Goal: Navigation & Orientation: Find specific page/section

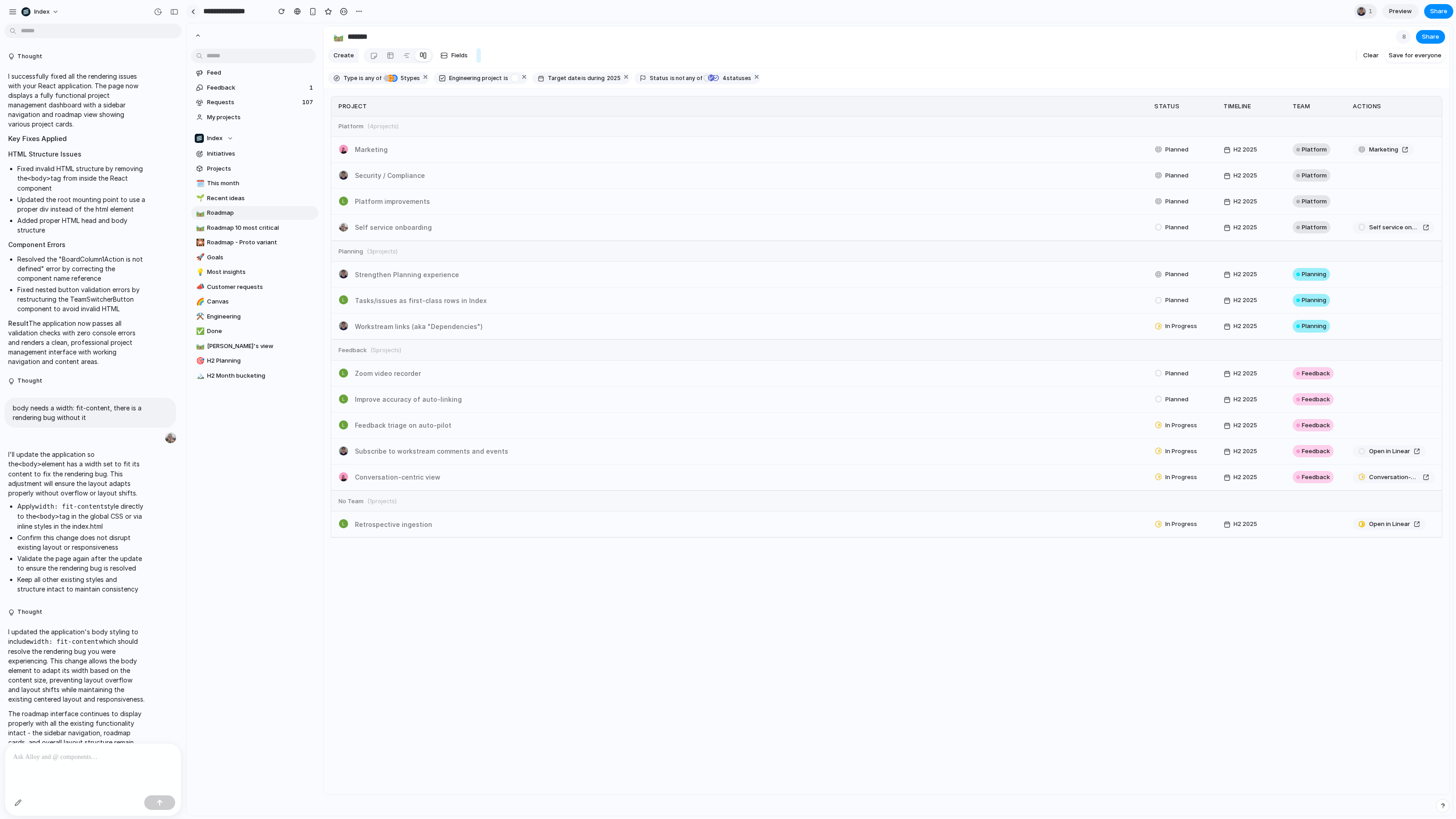
scroll to position [630, 0]
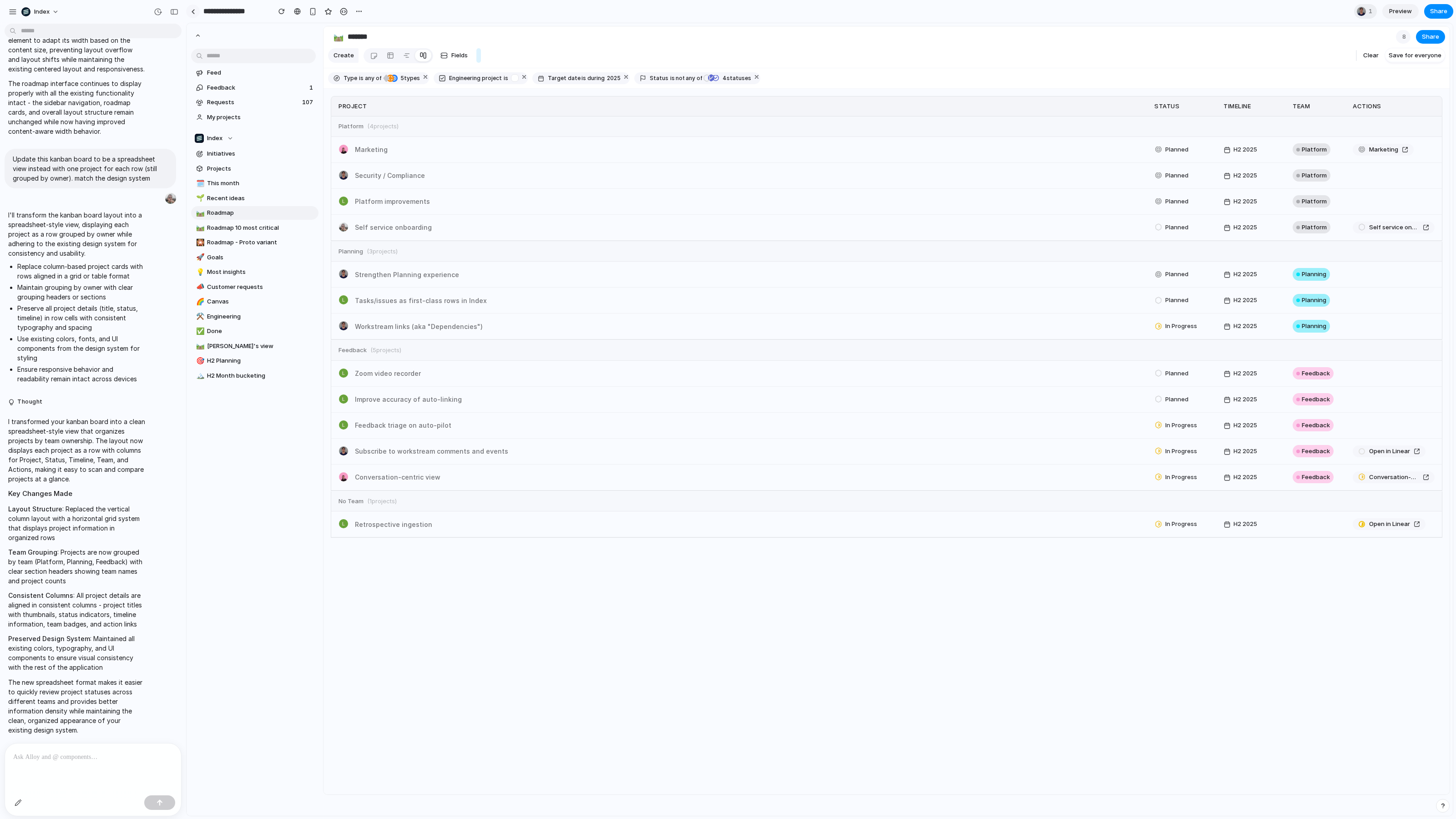
click at [189, 12] on link at bounding box center [193, 11] width 14 height 14
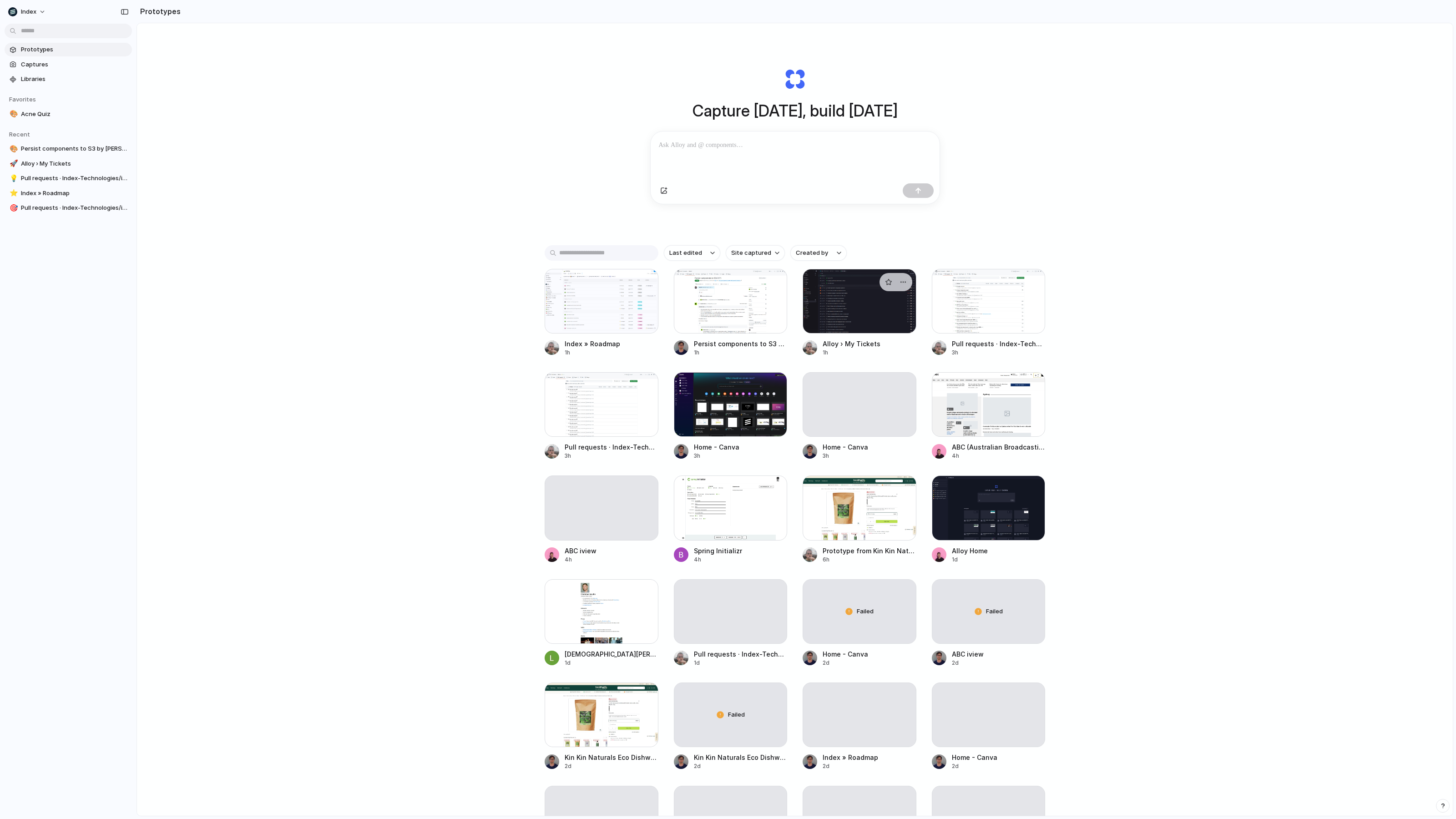
click at [870, 330] on div at bounding box center [859, 301] width 114 height 64
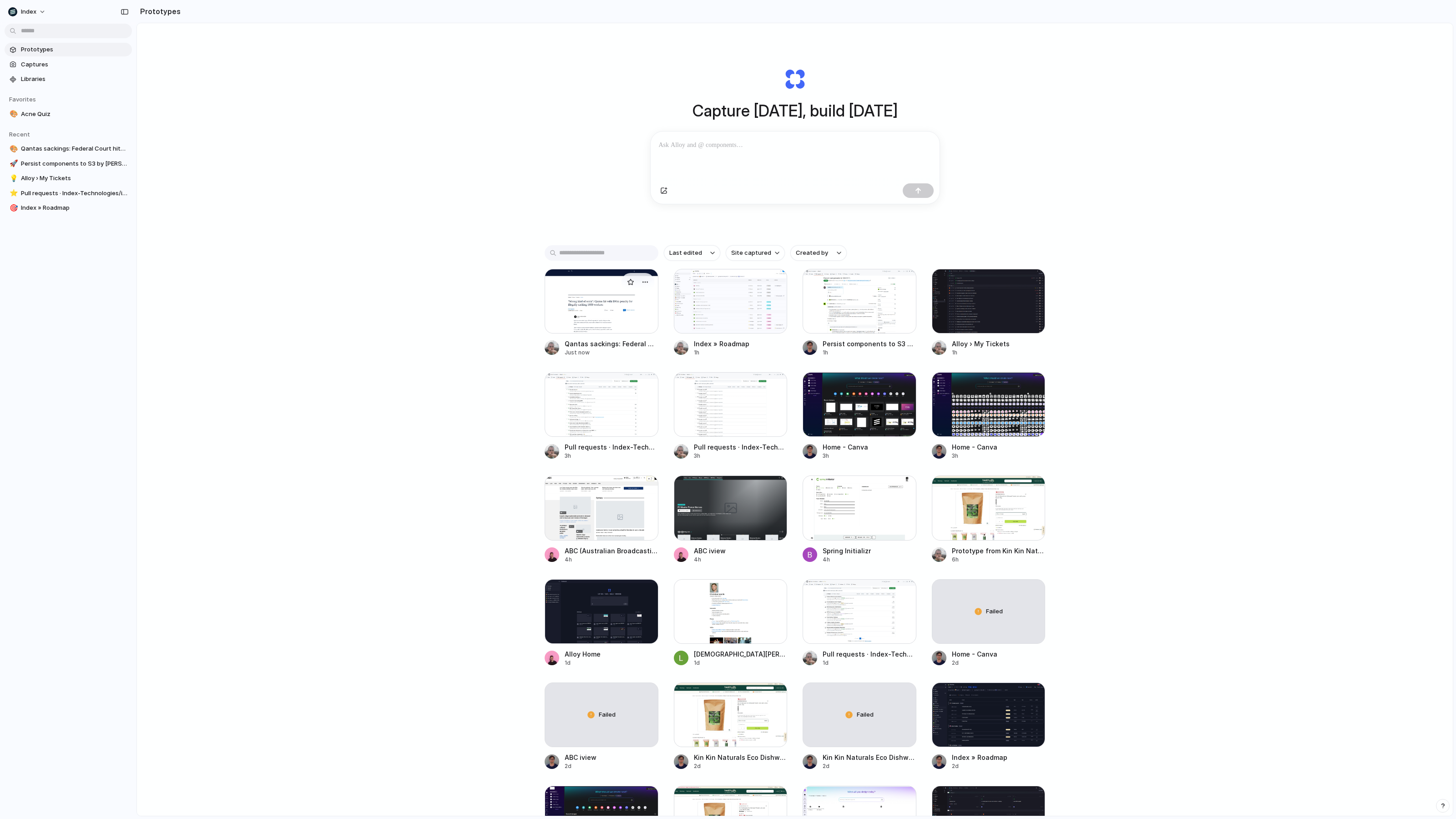
click at [570, 292] on div at bounding box center [601, 301] width 114 height 64
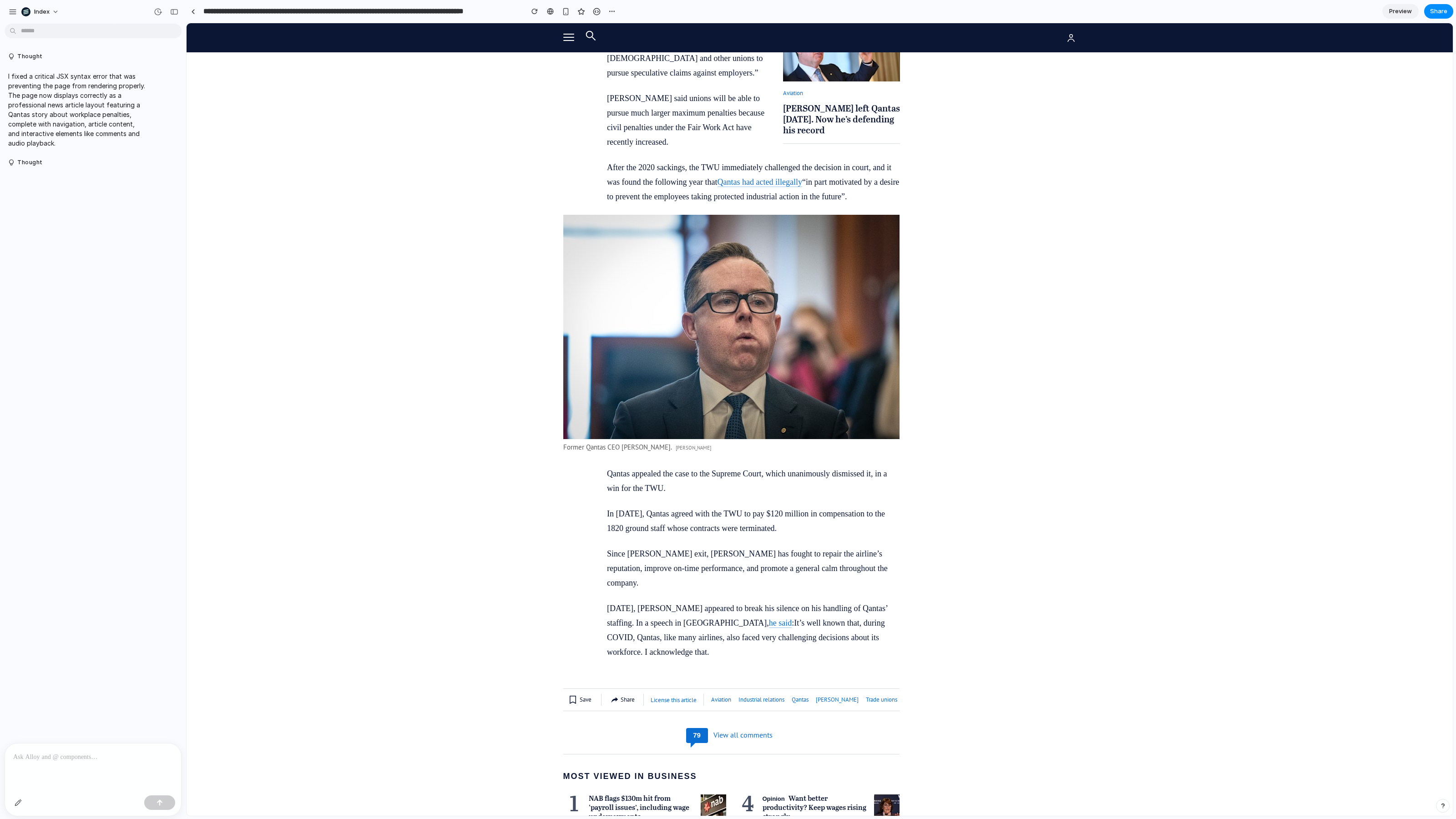
scroll to position [2946, 0]
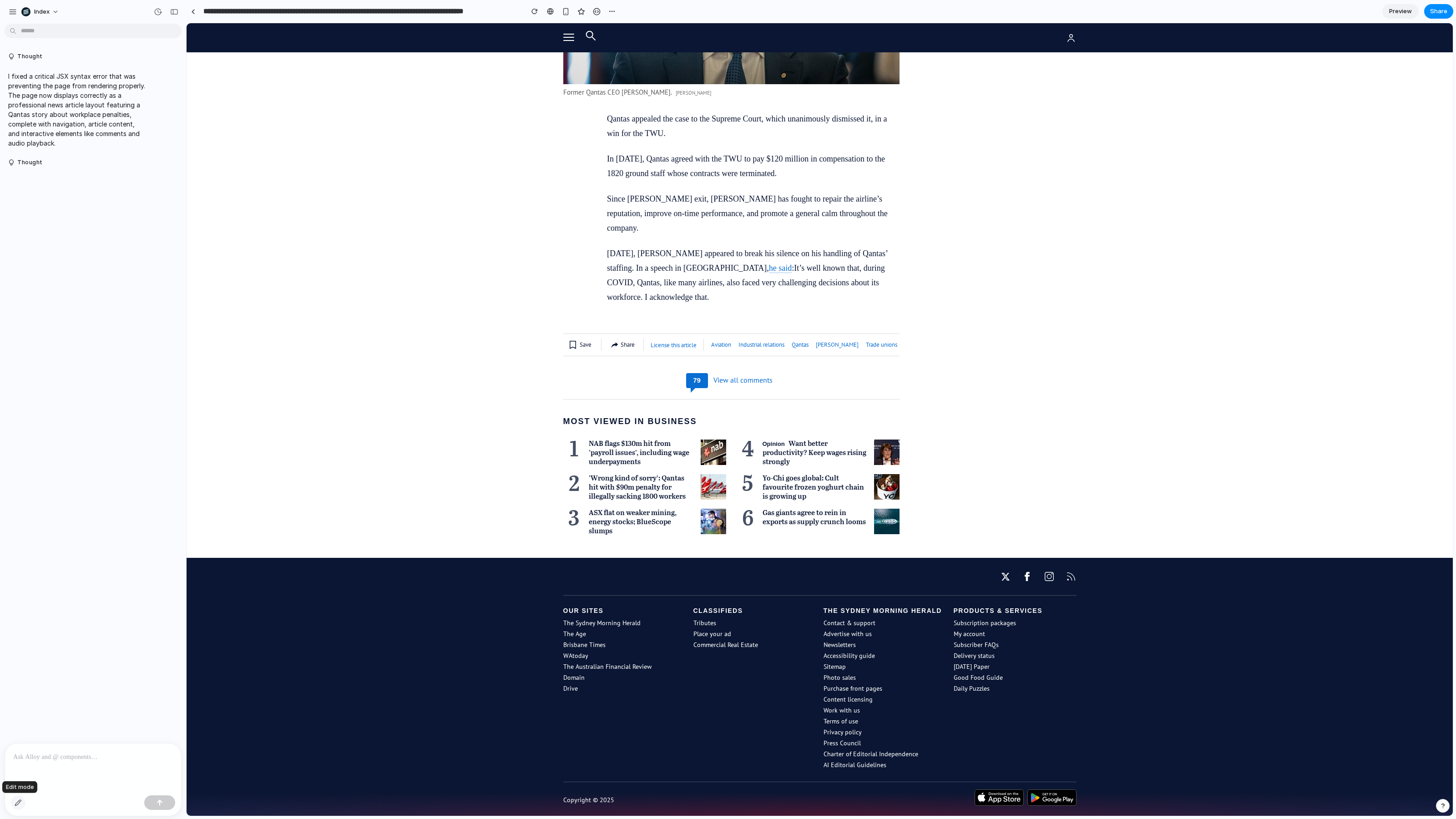
click at [14, 803] on button "button" at bounding box center [18, 803] width 15 height 15
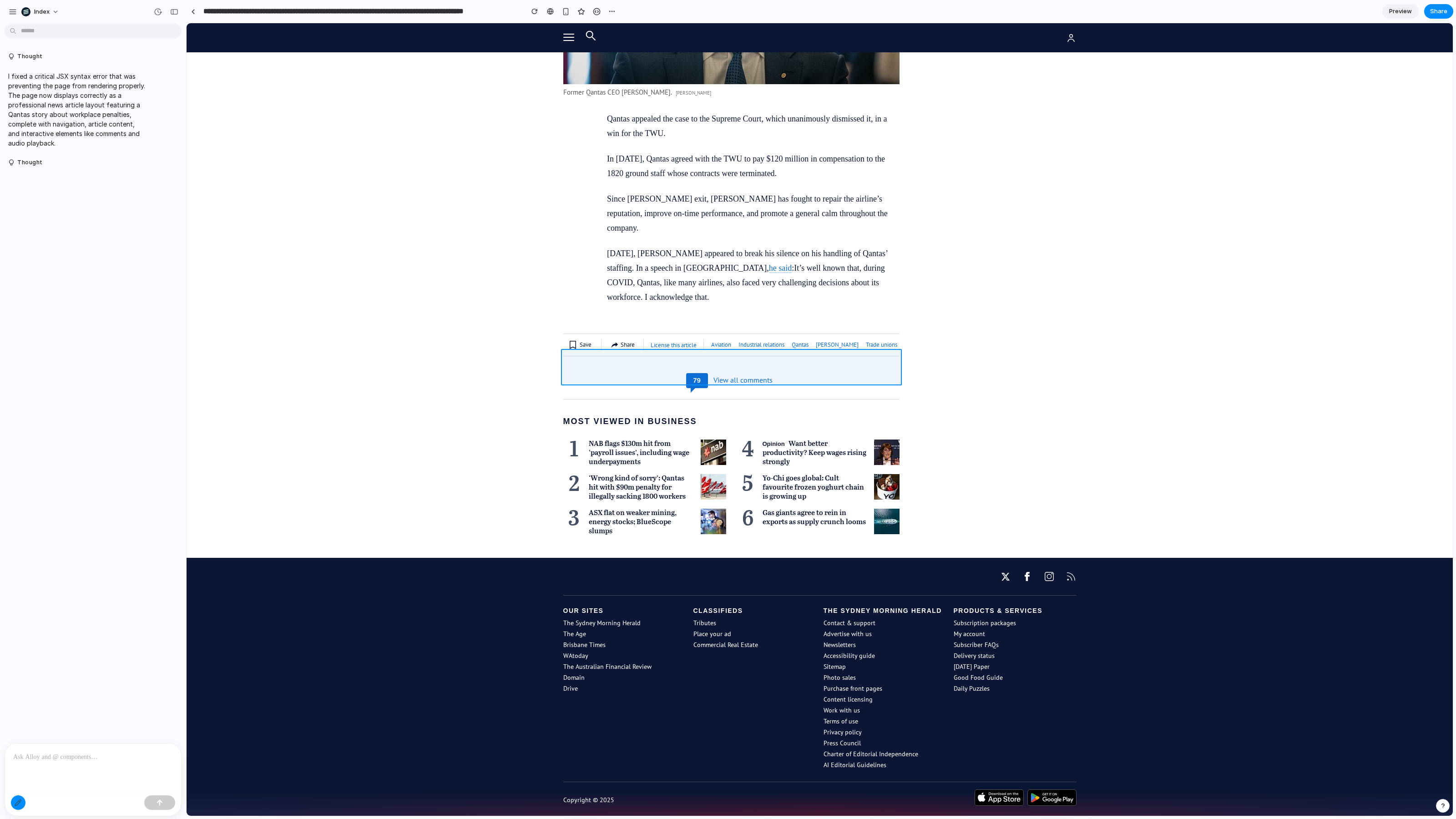
click at [594, 376] on div at bounding box center [820, 419] width 1266 height 792
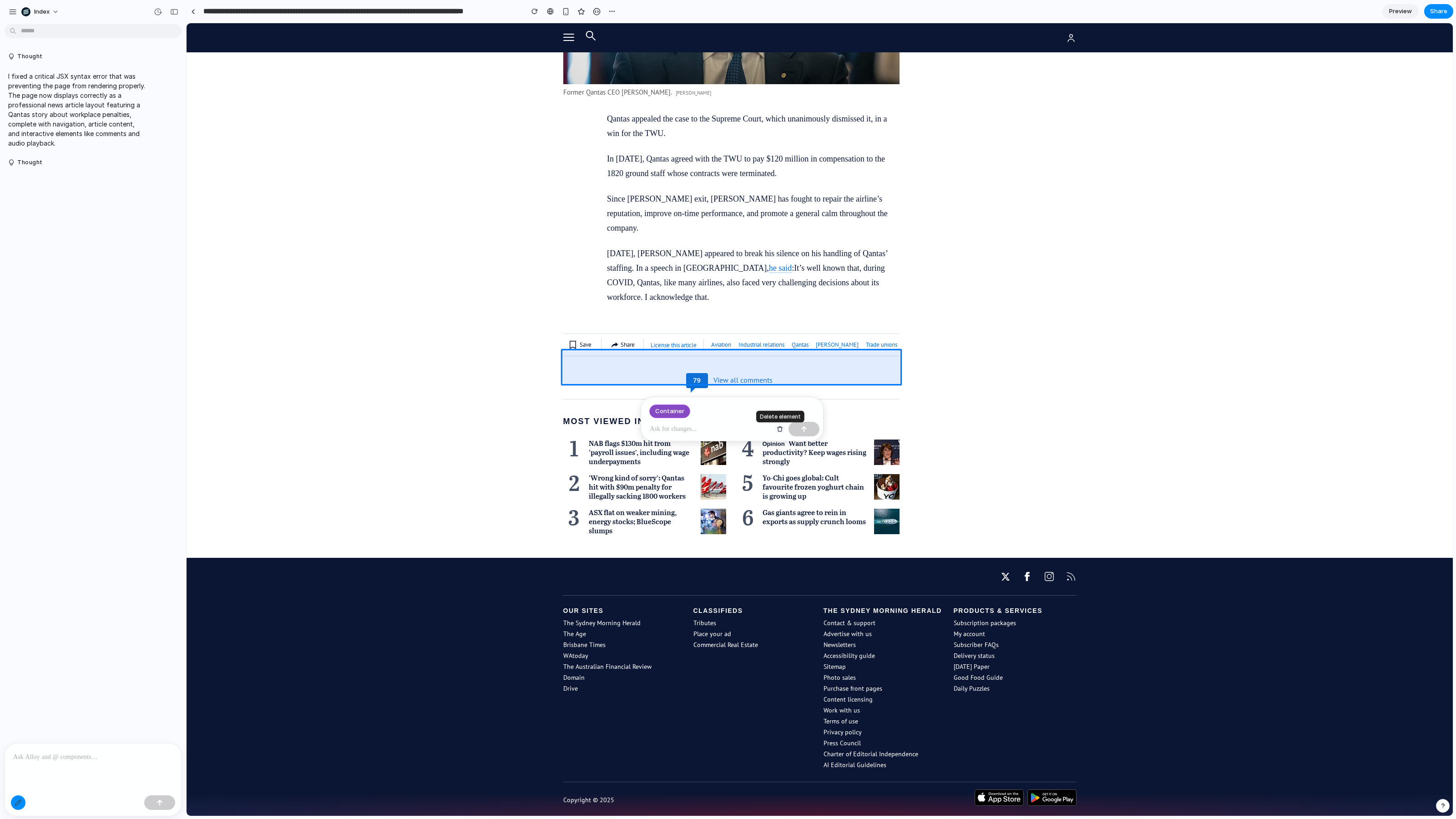
click at [781, 431] on div "button" at bounding box center [779, 428] width 6 height 6
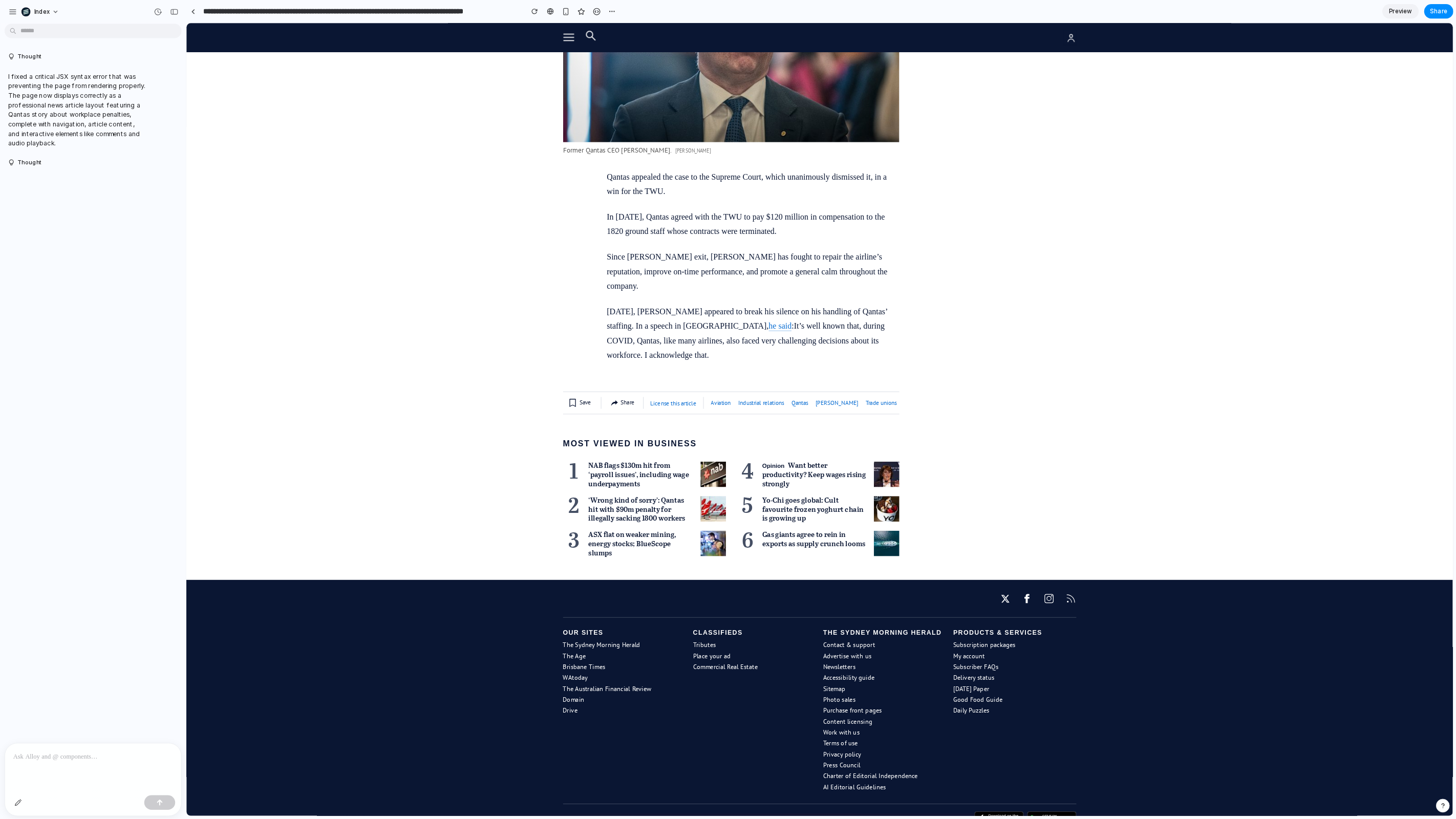
scroll to position [3246, 0]
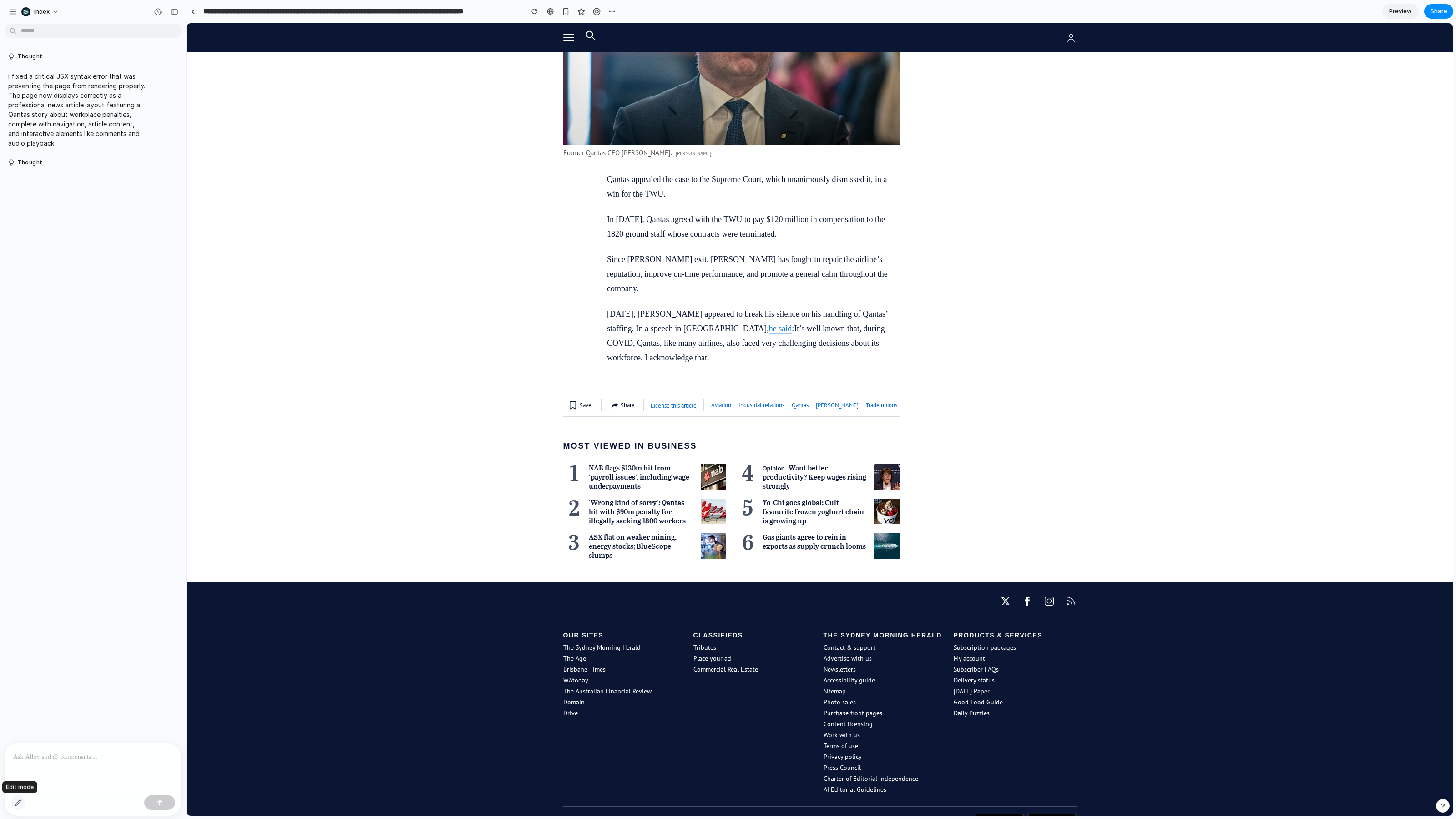
click at [18, 804] on div "button" at bounding box center [18, 803] width 7 height 7
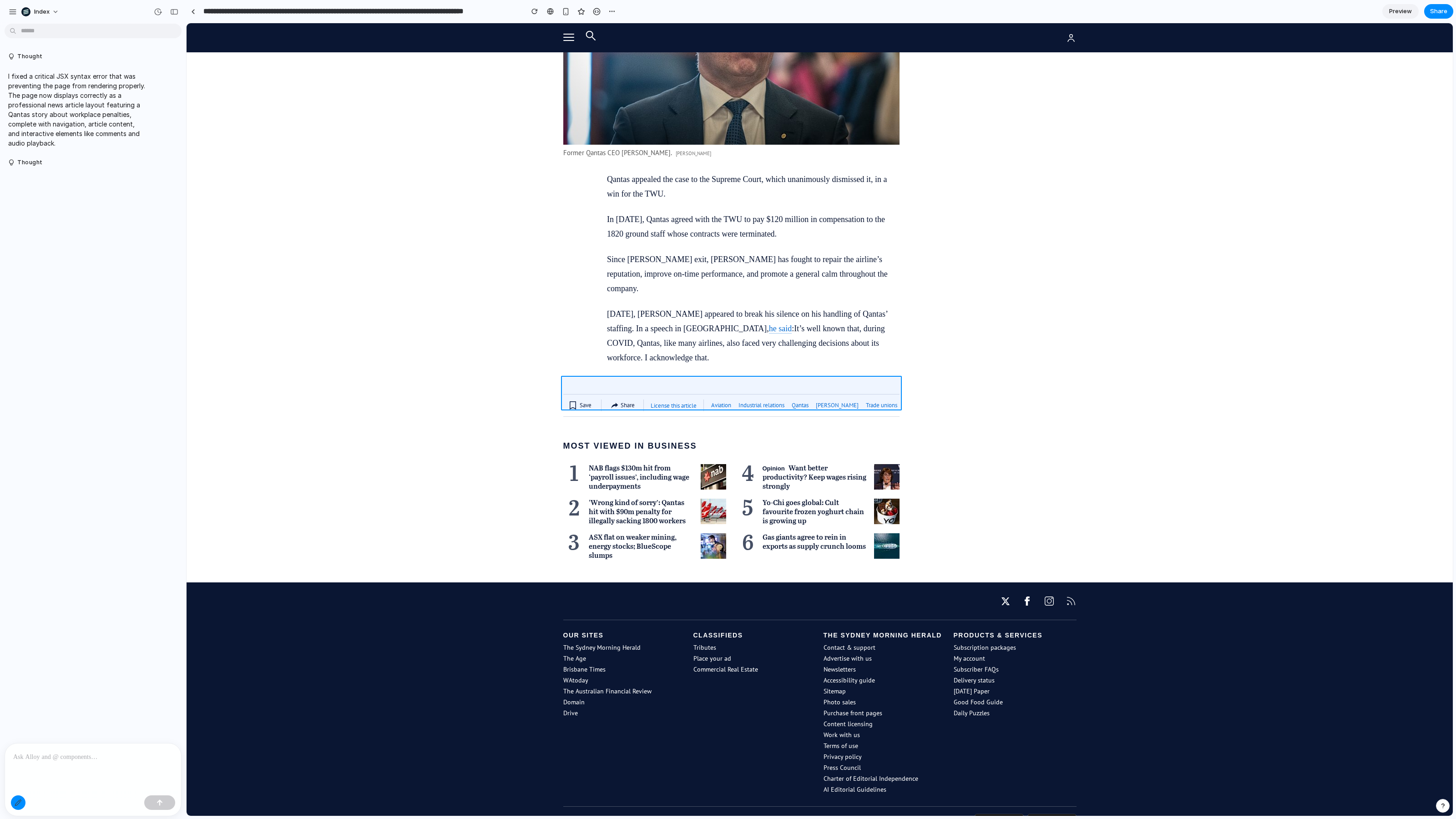
click at [716, 407] on div at bounding box center [820, 419] width 1266 height 792
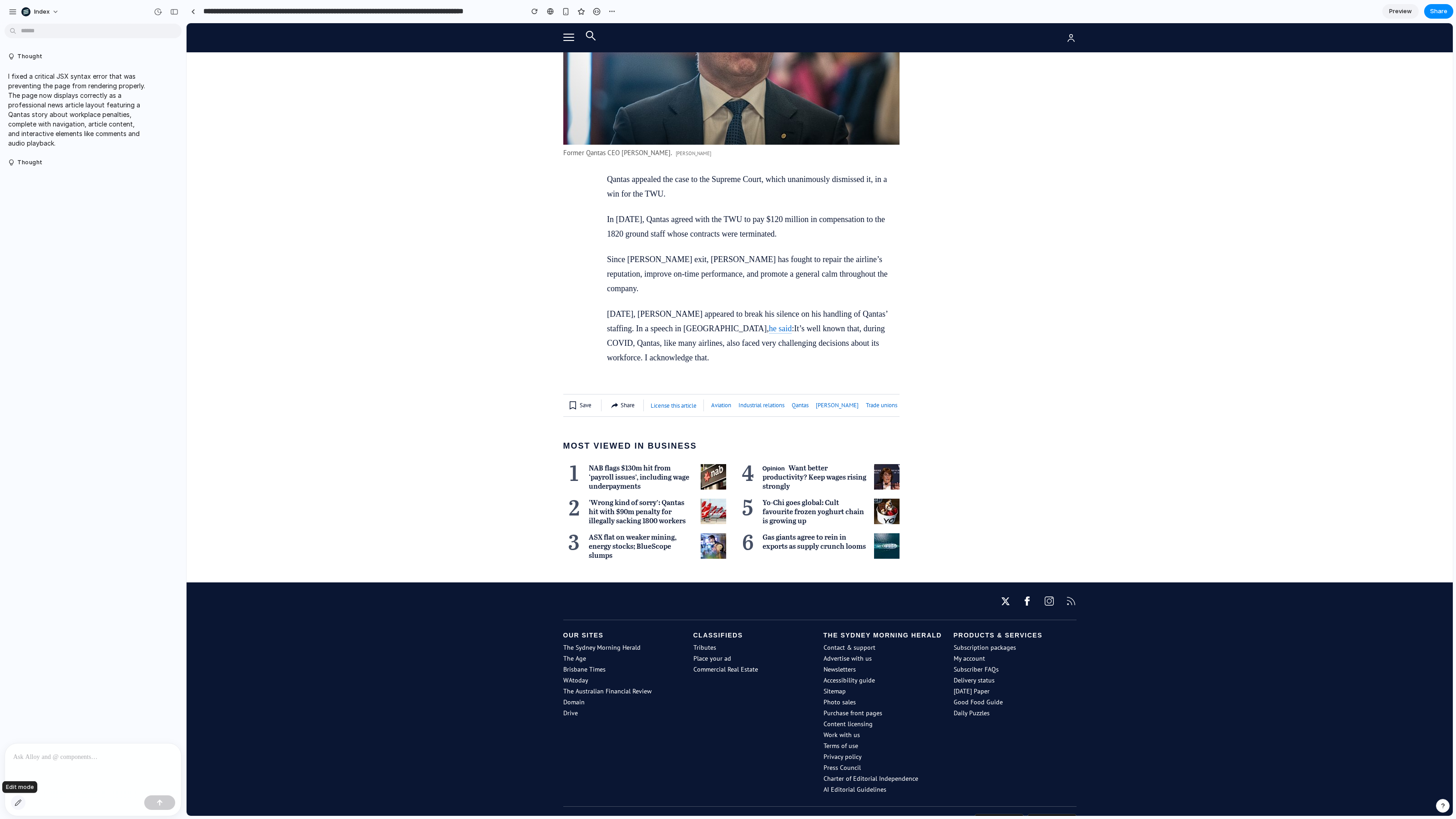
click at [22, 797] on button "button" at bounding box center [18, 803] width 15 height 15
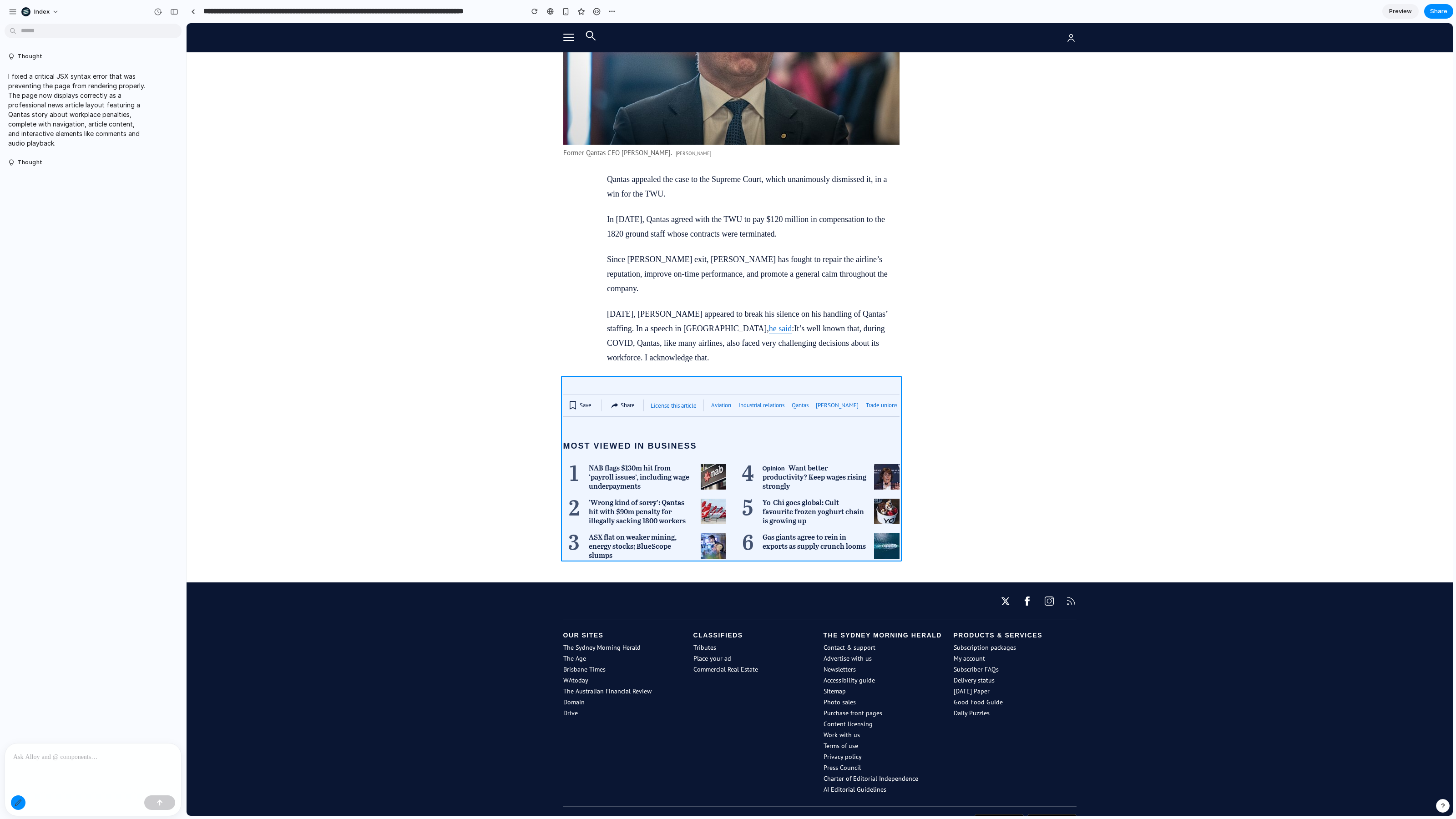
click at [746, 416] on div at bounding box center [820, 419] width 1266 height 792
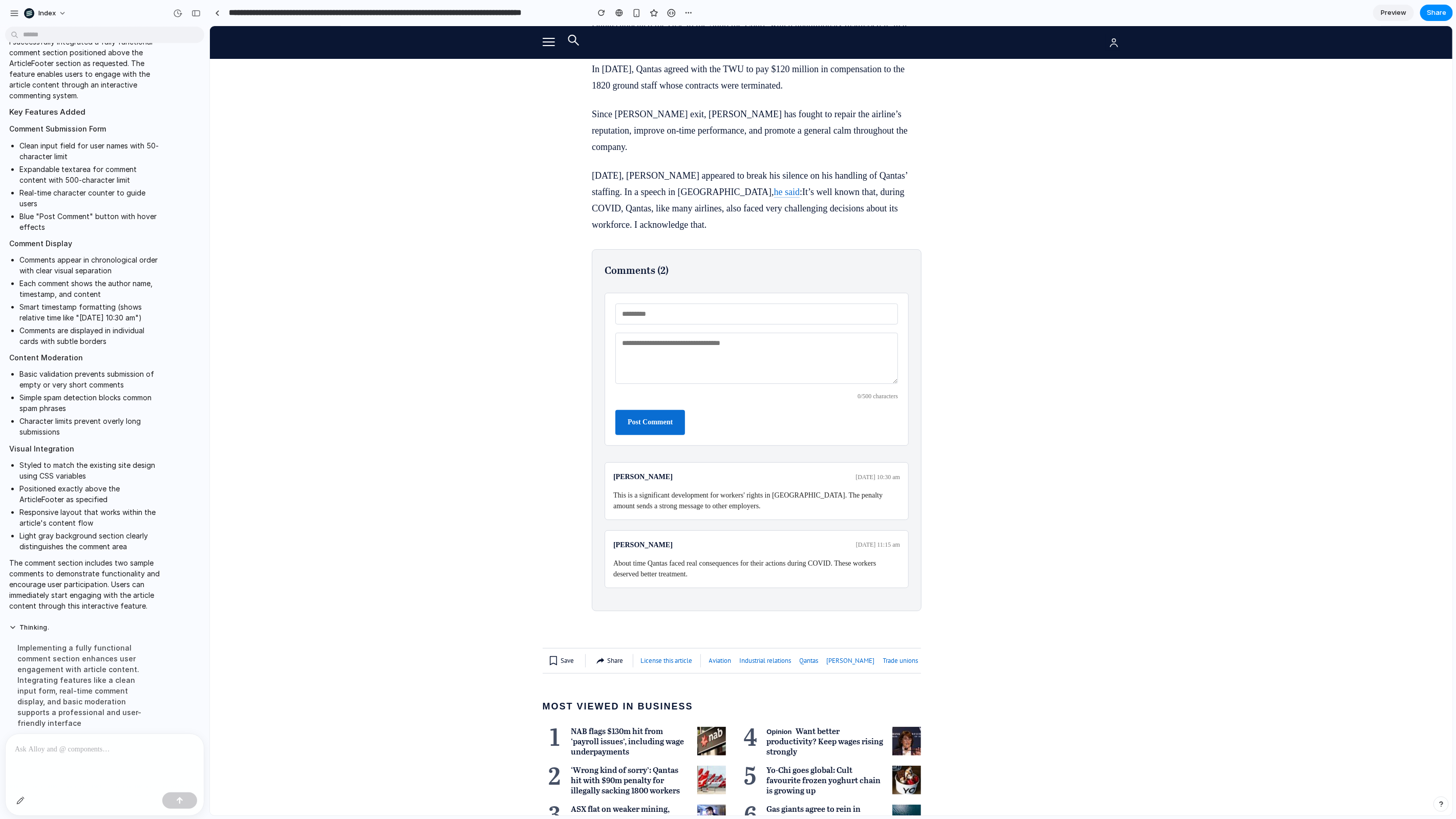
scroll to position [3396, 0]
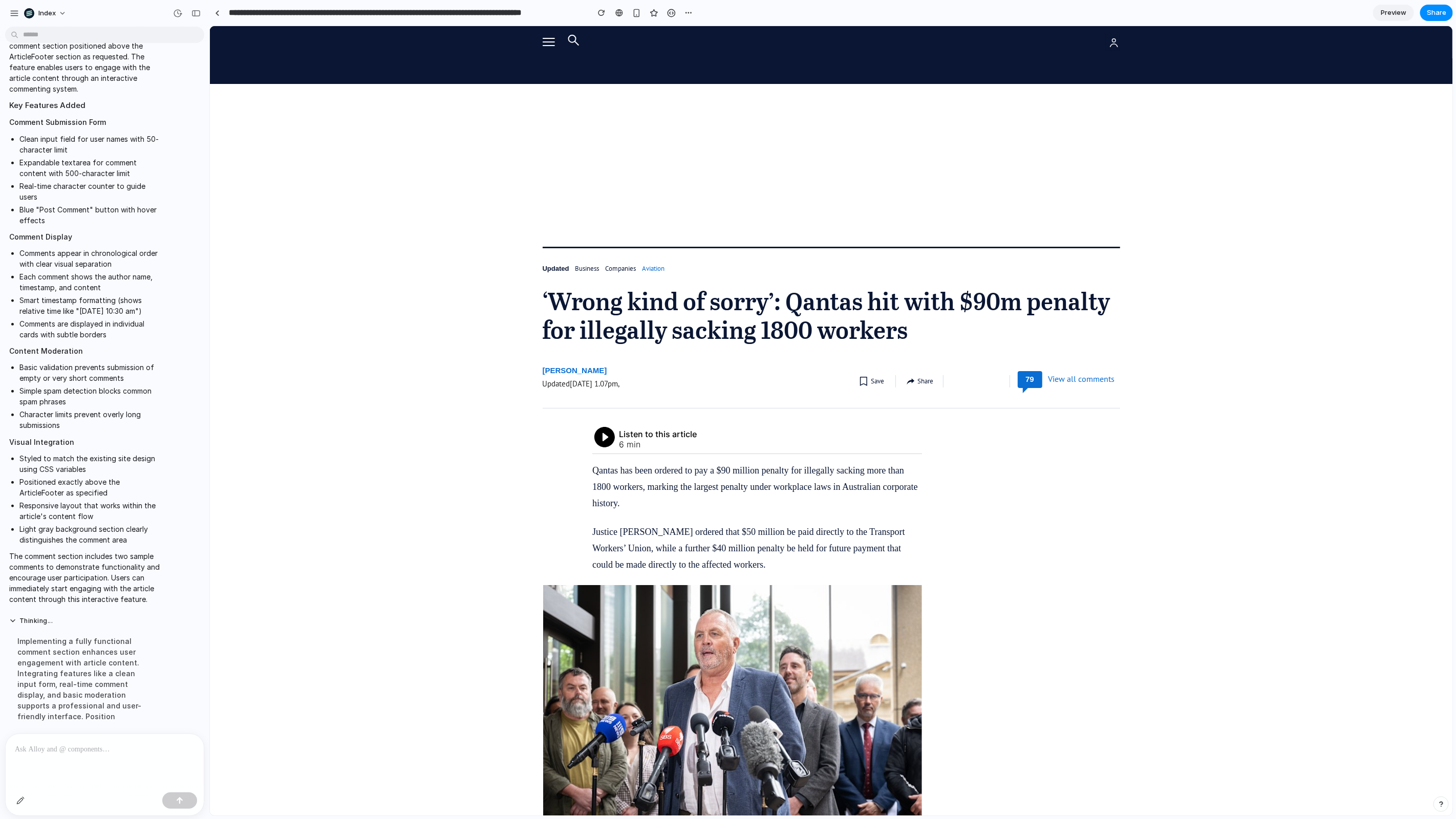
scroll to position [412, 0]
